Goal: Information Seeking & Learning: Find specific fact

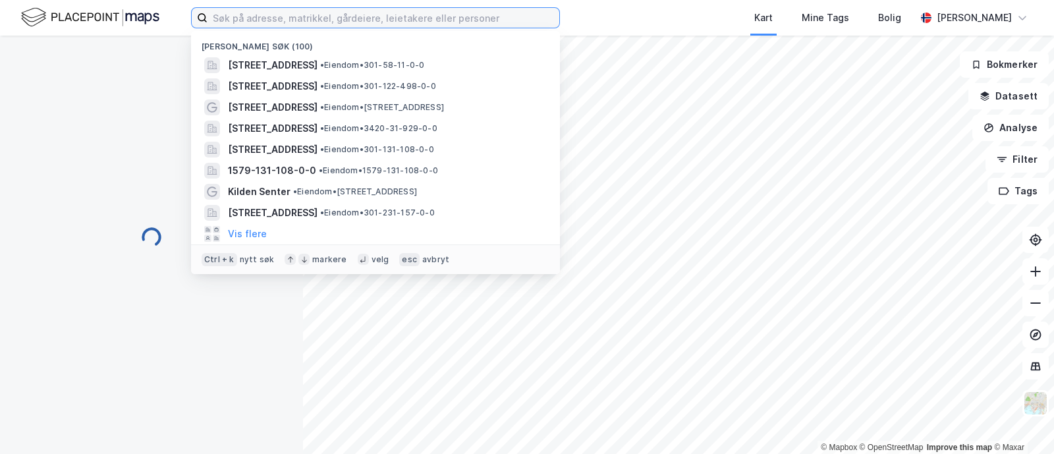
click at [232, 18] on input at bounding box center [383, 18] width 352 height 20
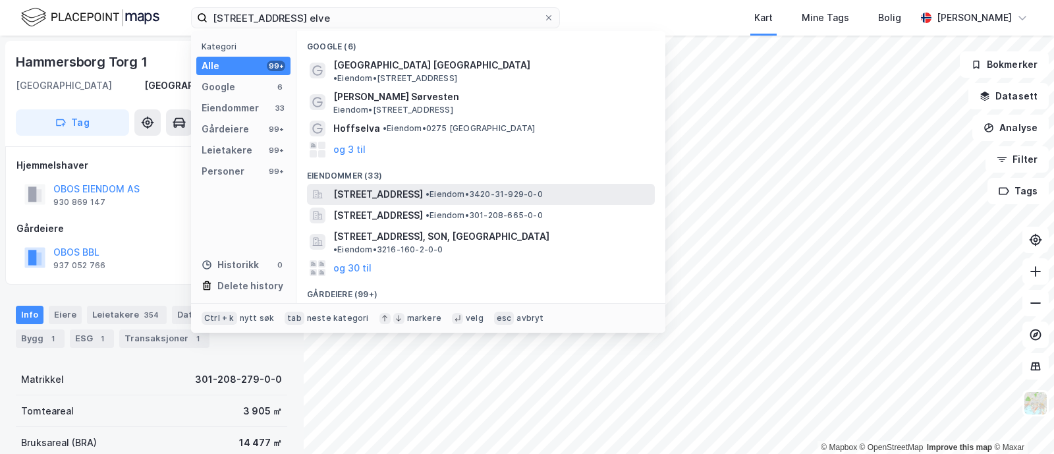
click at [423, 186] on span "[STREET_ADDRESS]" at bounding box center [378, 194] width 90 height 16
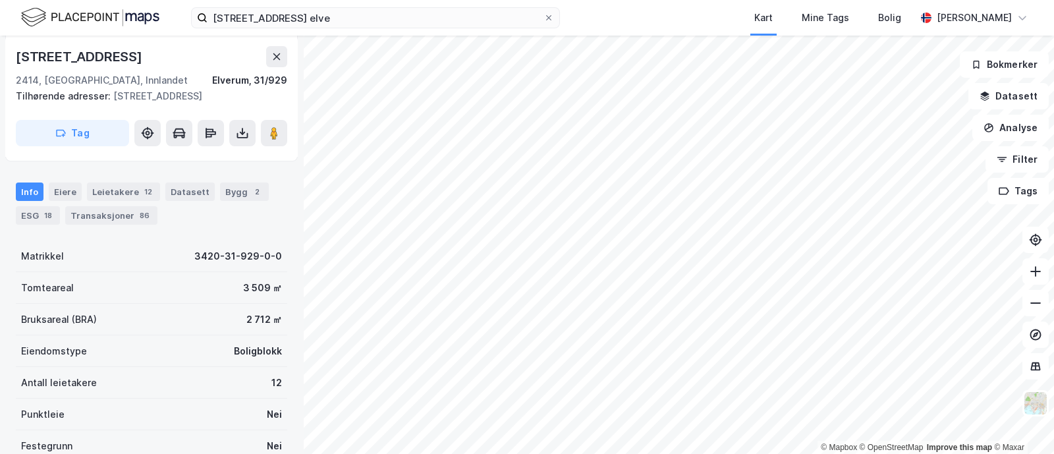
scroll to position [202, 0]
click at [64, 192] on div "Eiere" at bounding box center [65, 191] width 33 height 18
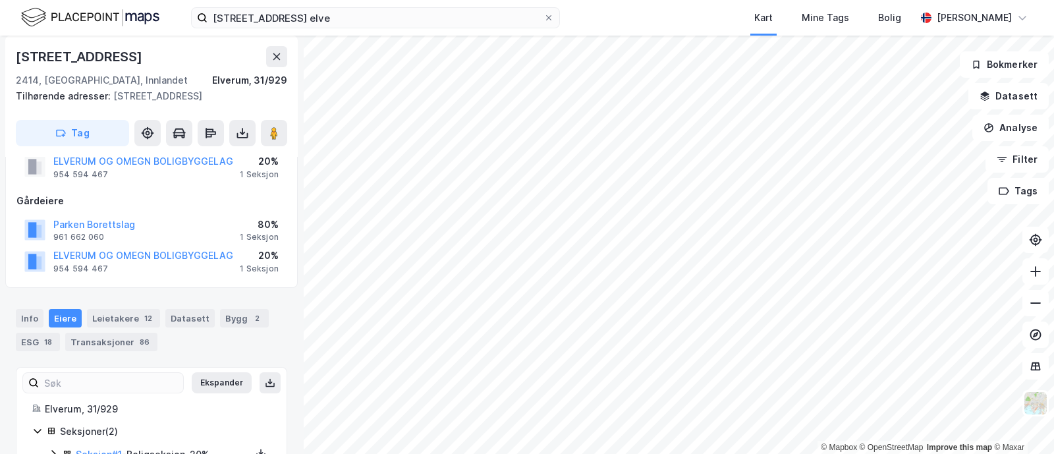
scroll to position [140, 0]
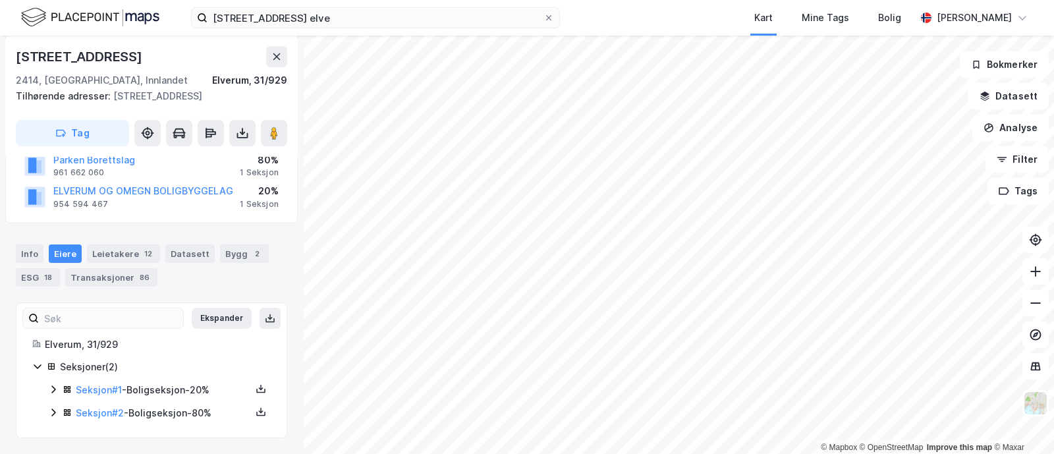
click at [49, 413] on icon at bounding box center [53, 412] width 11 height 11
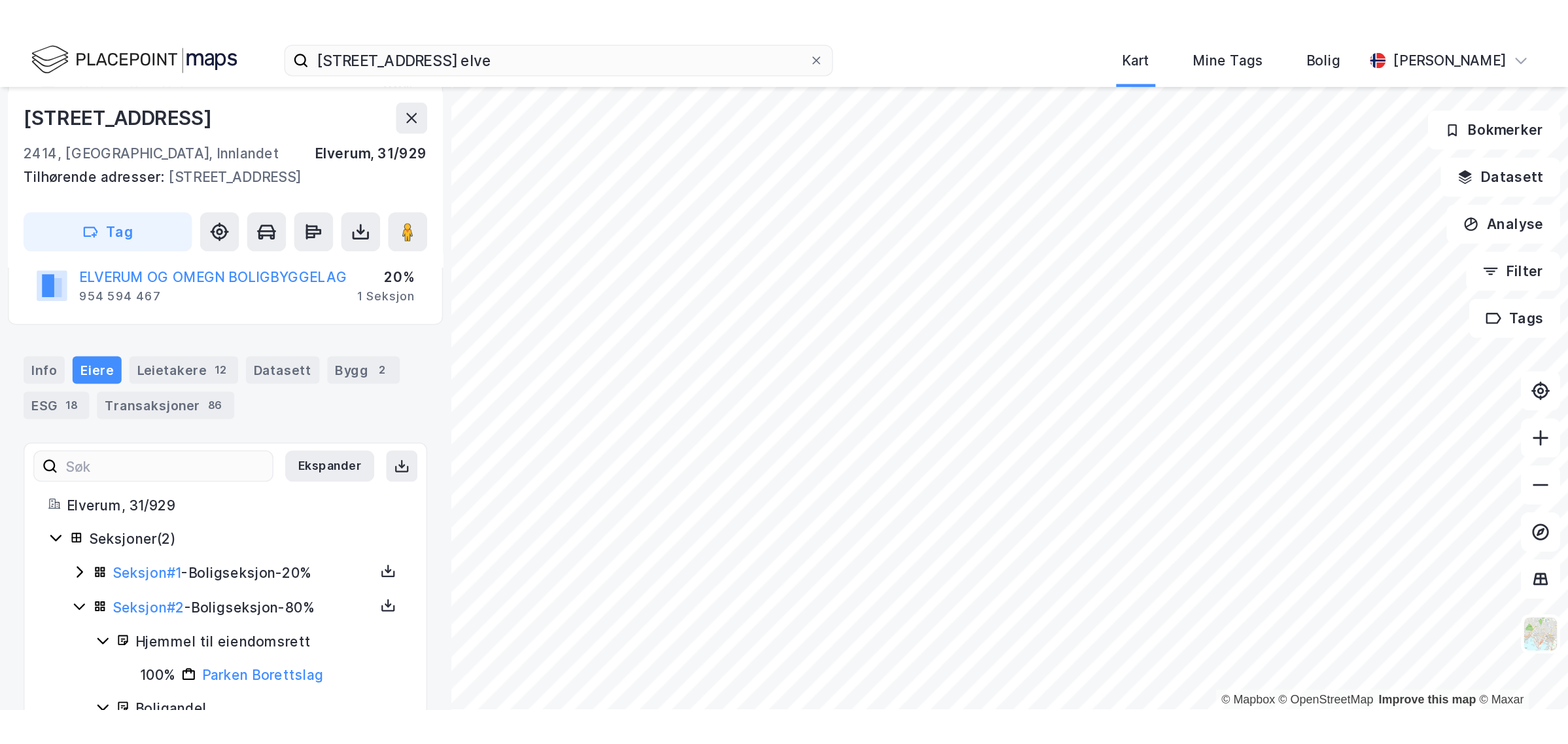
scroll to position [0, 0]
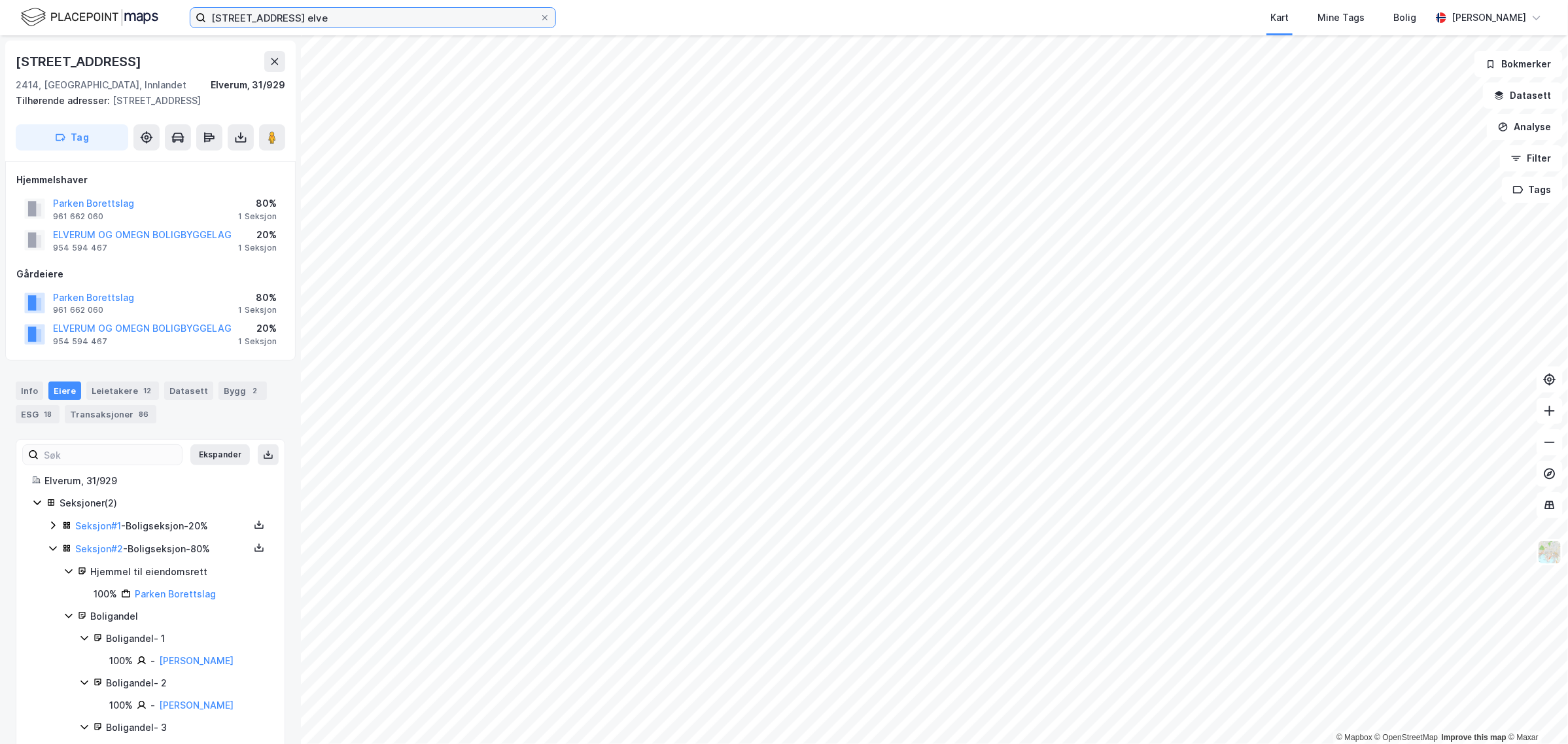
drag, startPoint x: 312, startPoint y: 15, endPoint x: 112, endPoint y: 18, distance: 200.0
click at [112, 18] on div "[STREET_ADDRESS] elve Kart Mine Tags Bolig [PERSON_NAME]" at bounding box center [784, 18] width 1568 height 36
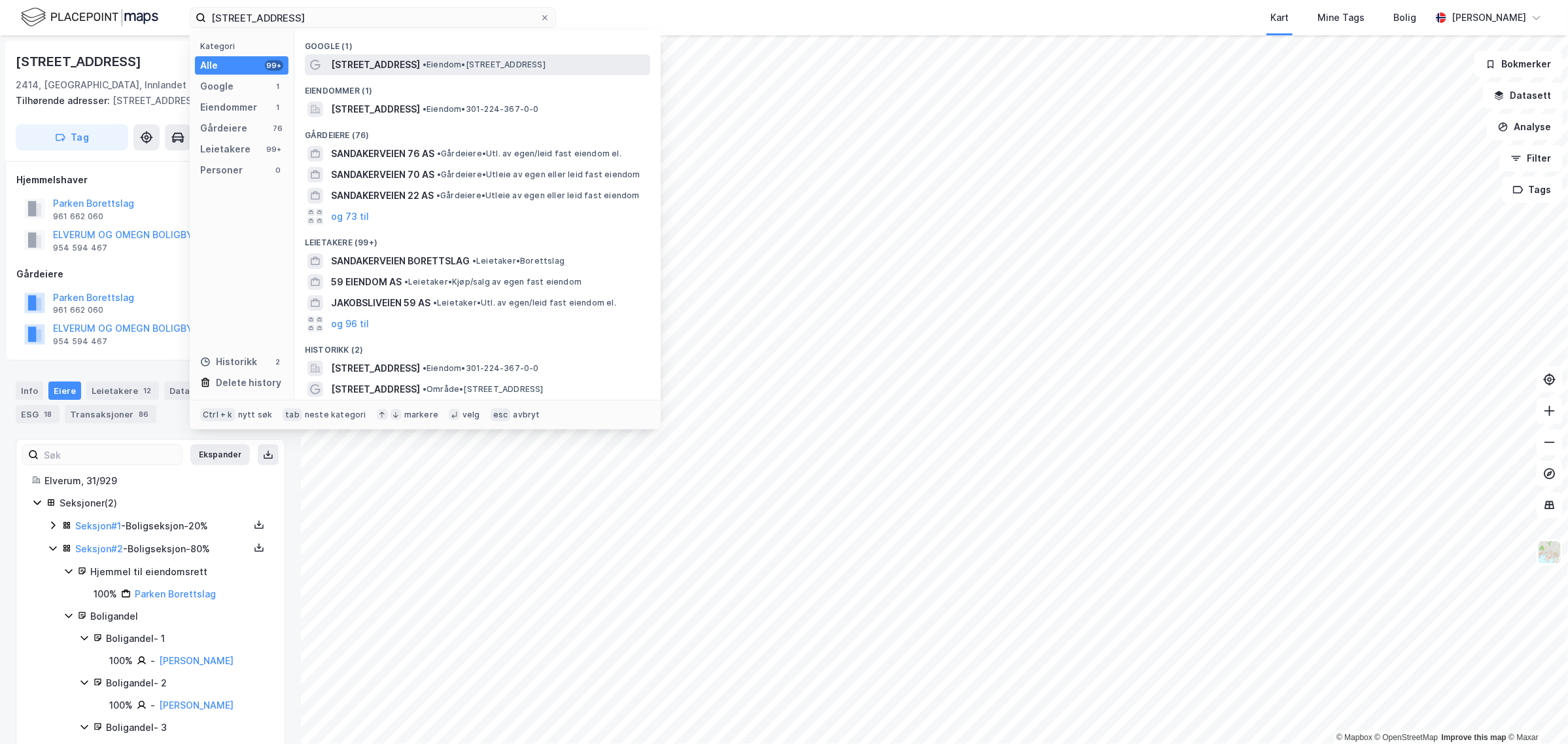
click at [449, 65] on span "• Eiendom • [STREET_ADDRESS]" at bounding box center [484, 65] width 123 height 11
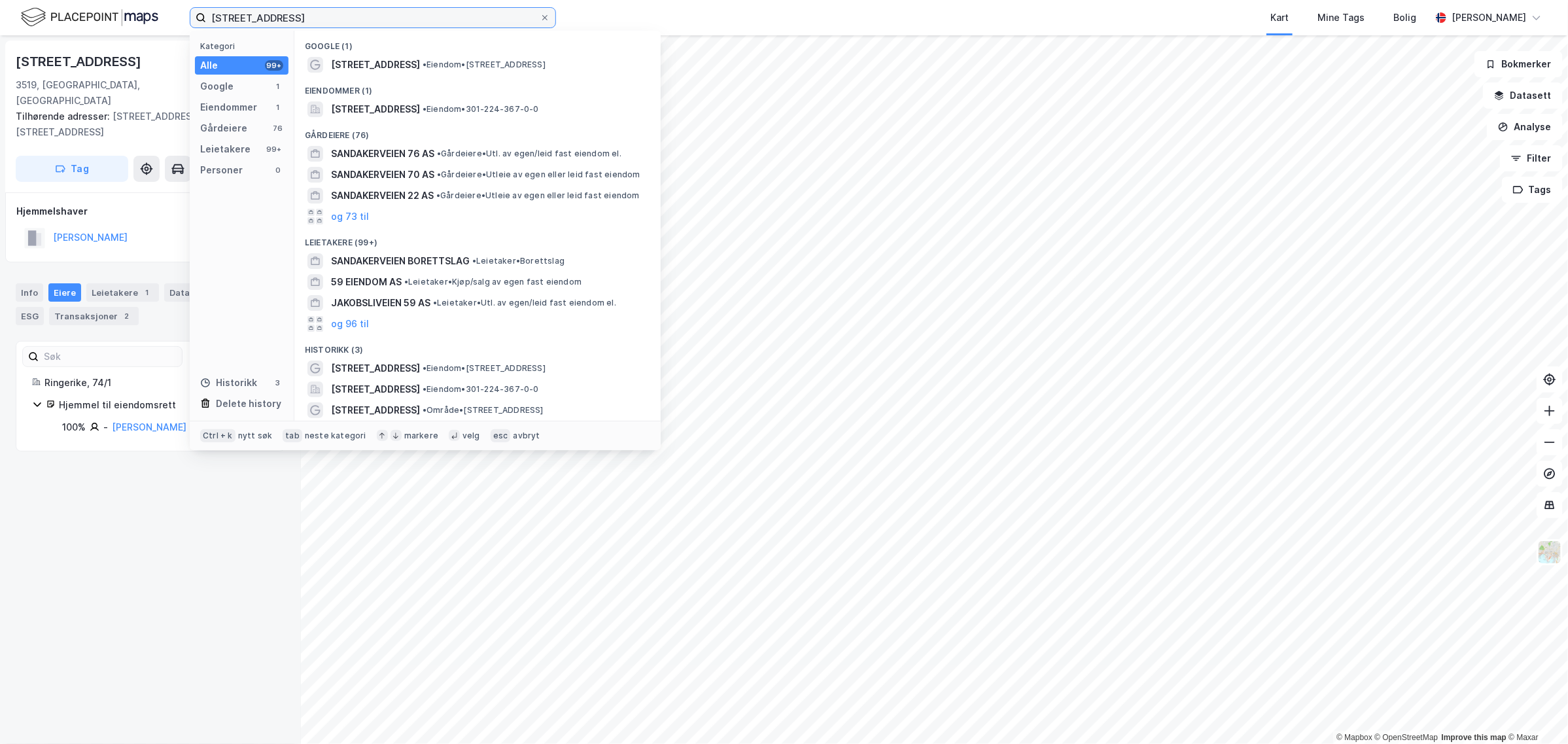
click at [346, 13] on input "[STREET_ADDRESS]" at bounding box center [372, 18] width 334 height 20
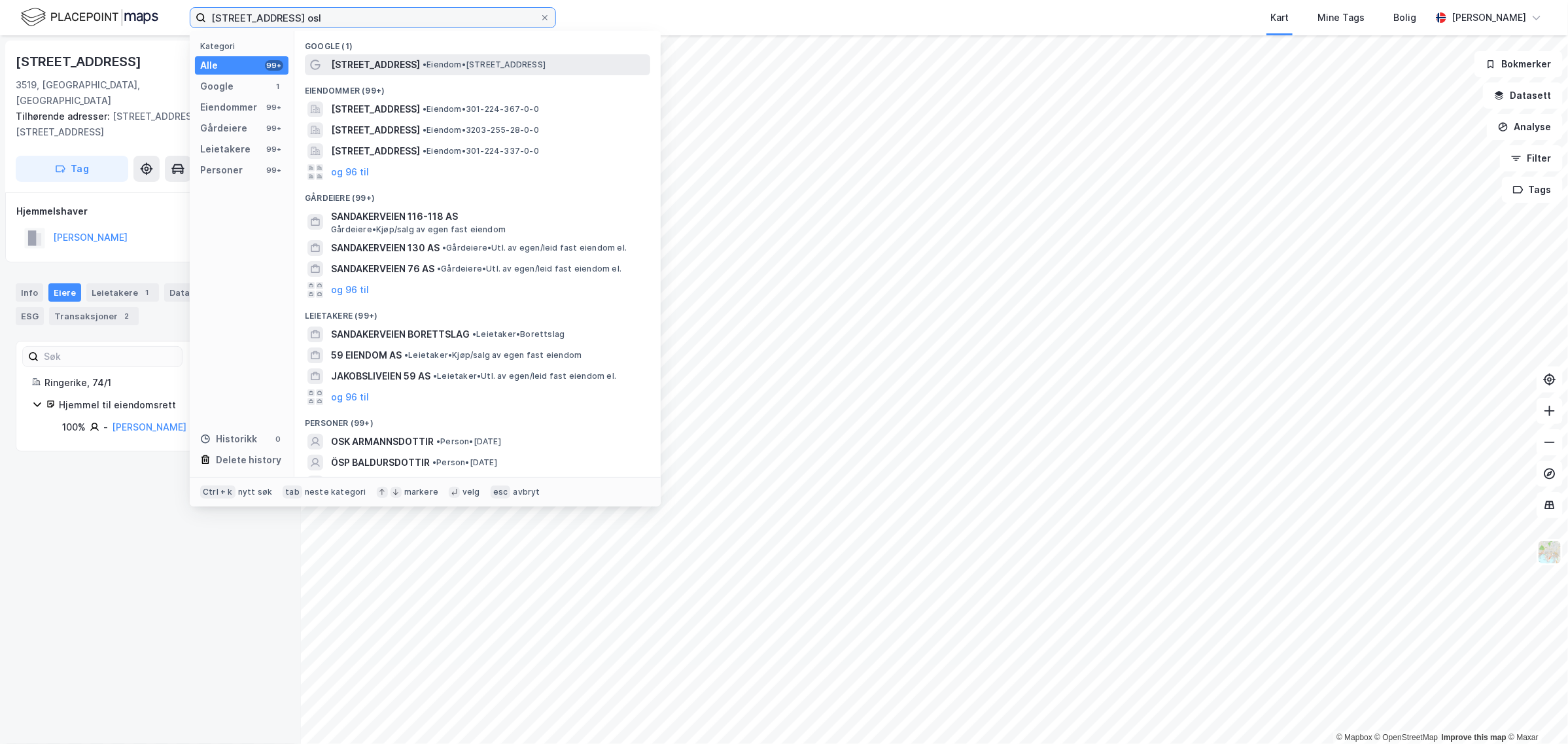
type input "[STREET_ADDRESS] osl"
click at [520, 66] on span "• Eiendom • [STREET_ADDRESS]" at bounding box center [484, 65] width 123 height 11
